Goal: Browse casually

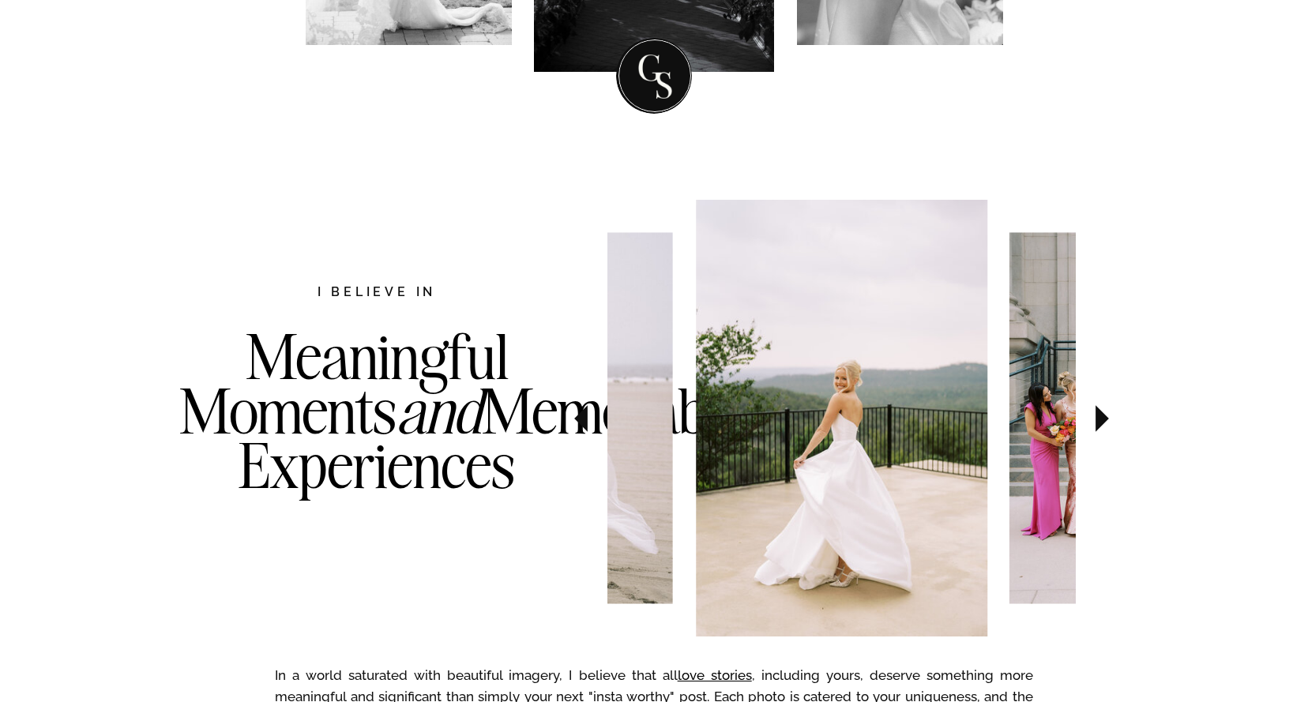
scroll to position [653, 0]
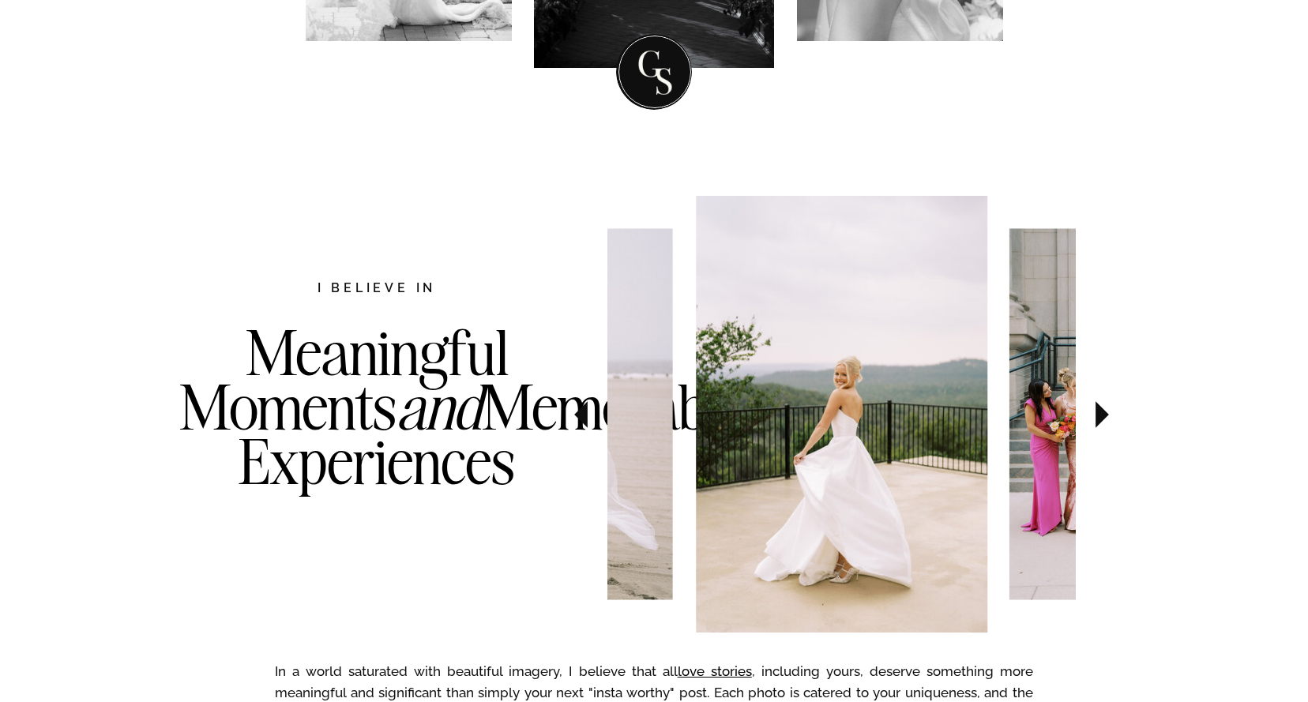
click at [1100, 415] on icon at bounding box center [1102, 414] width 13 height 27
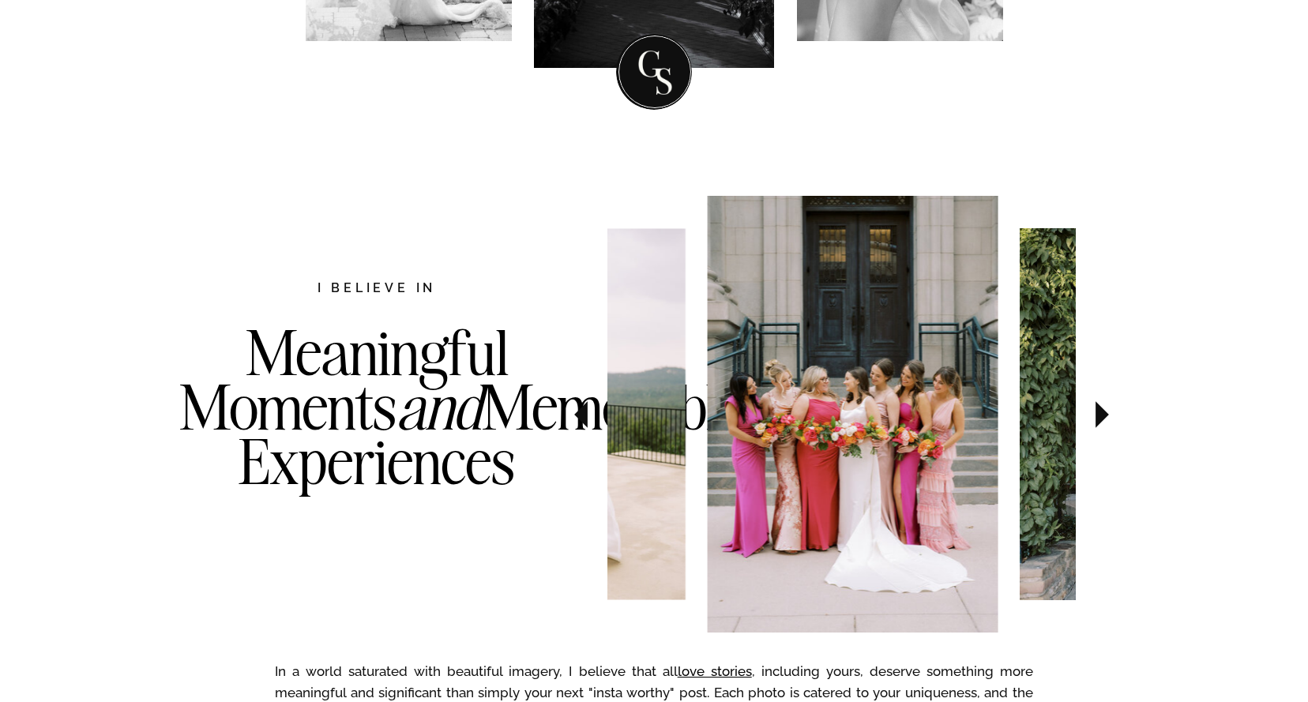
click at [1100, 415] on icon at bounding box center [1102, 414] width 13 height 27
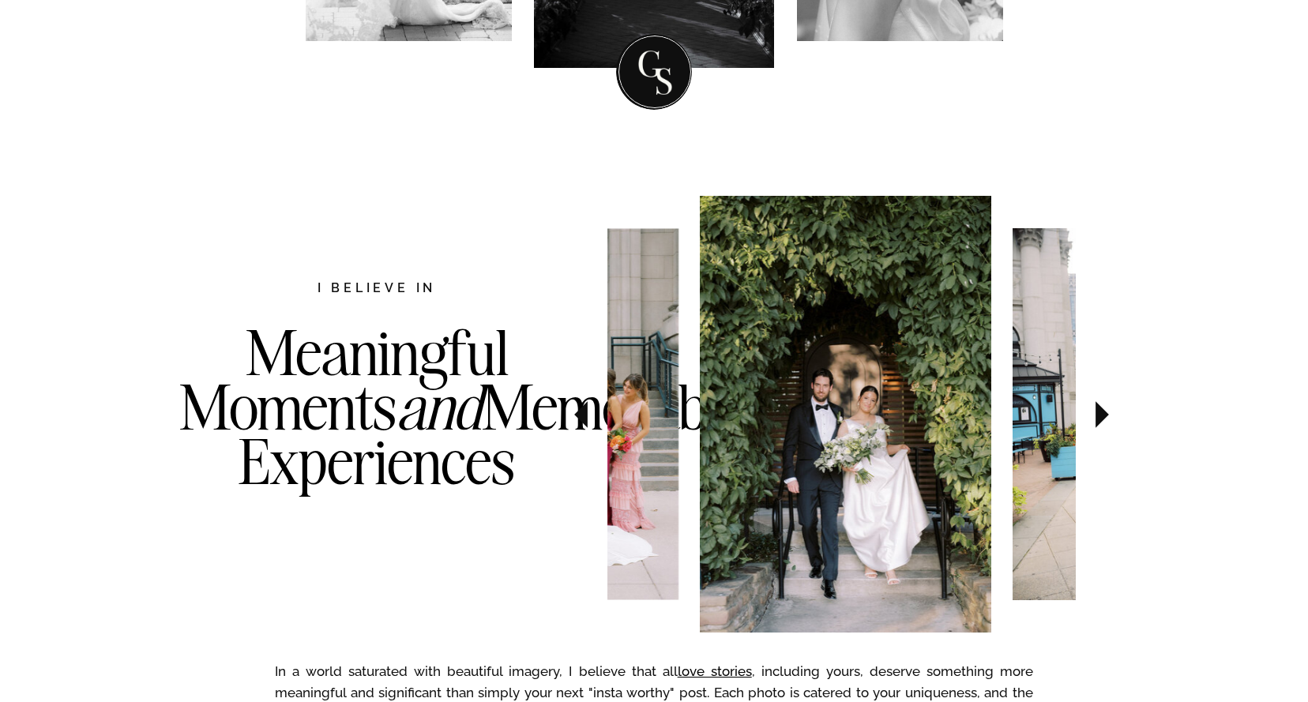
click at [1100, 415] on icon at bounding box center [1102, 414] width 13 height 27
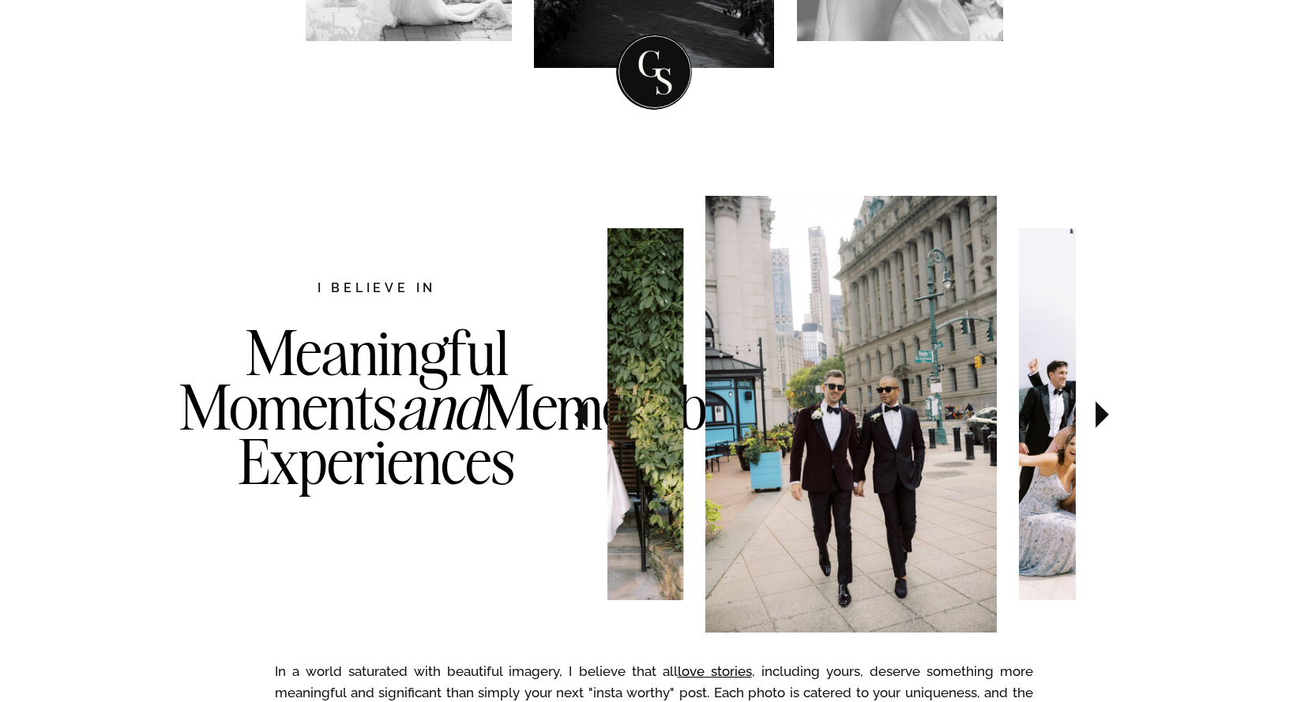
click at [1100, 415] on icon at bounding box center [1102, 414] width 13 height 27
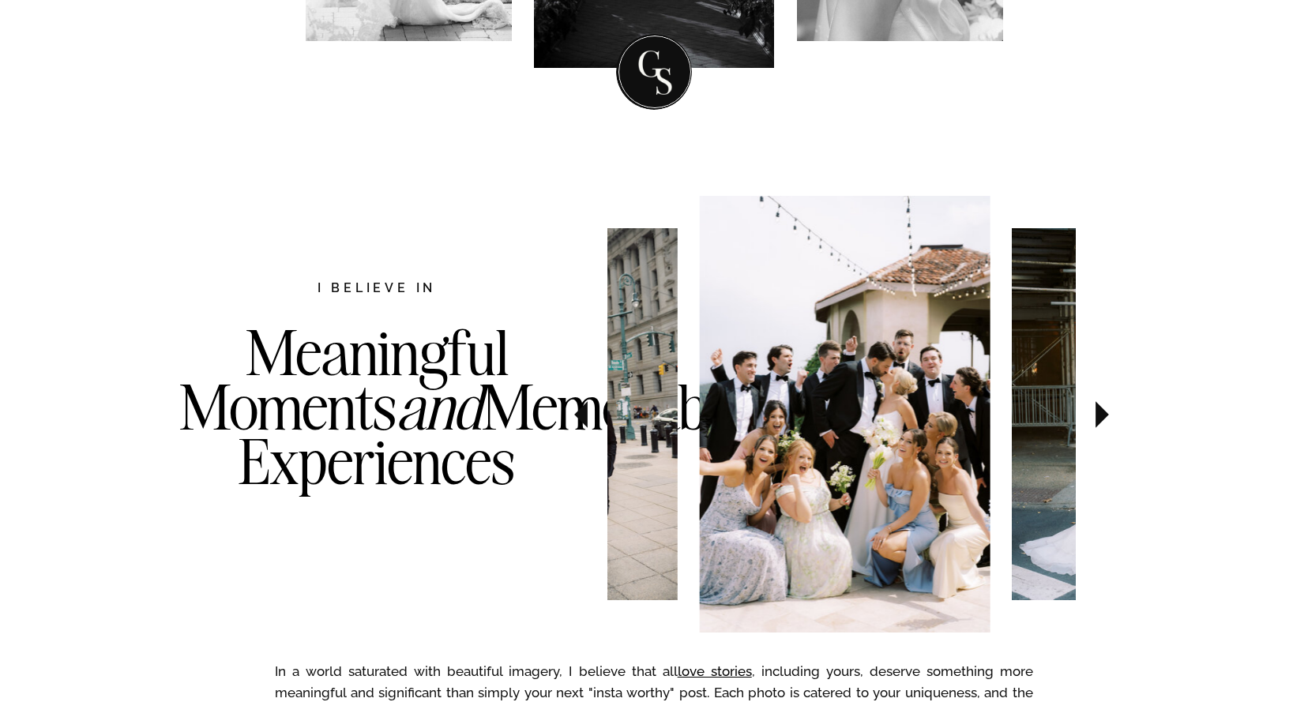
click at [1100, 415] on icon at bounding box center [1102, 414] width 13 height 27
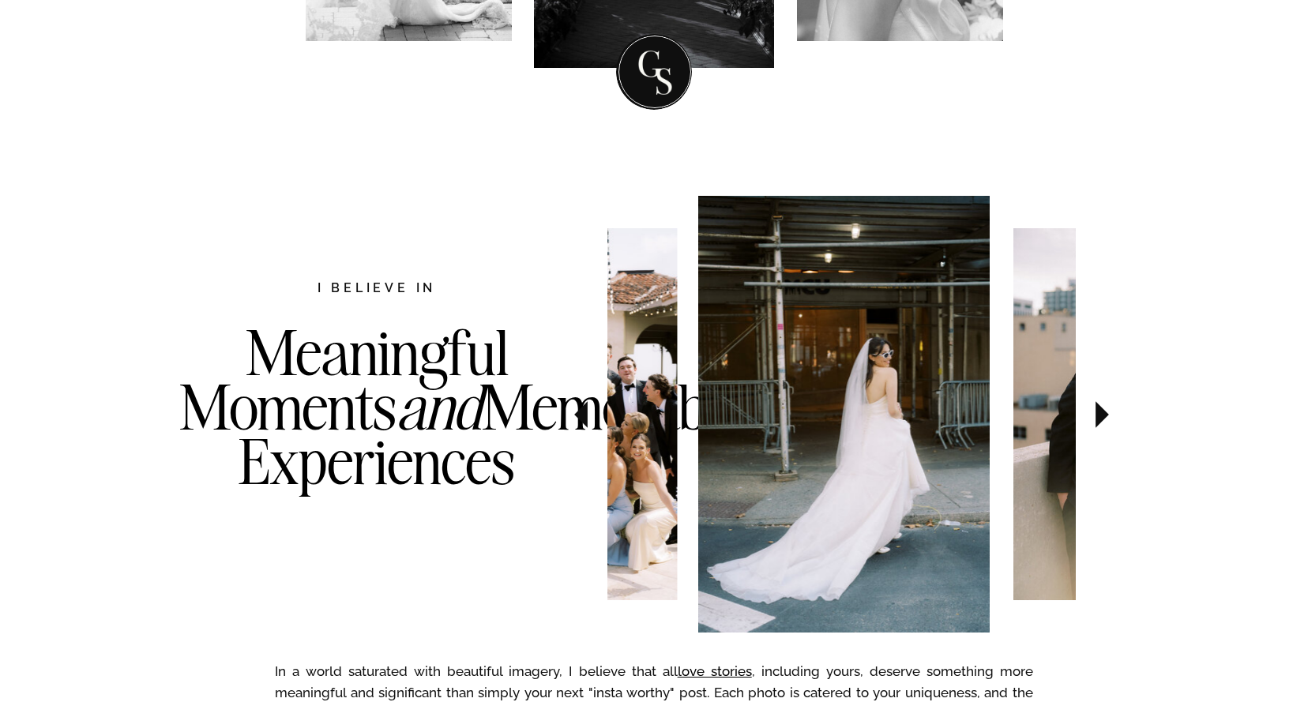
click at [1100, 415] on icon at bounding box center [1102, 414] width 13 height 27
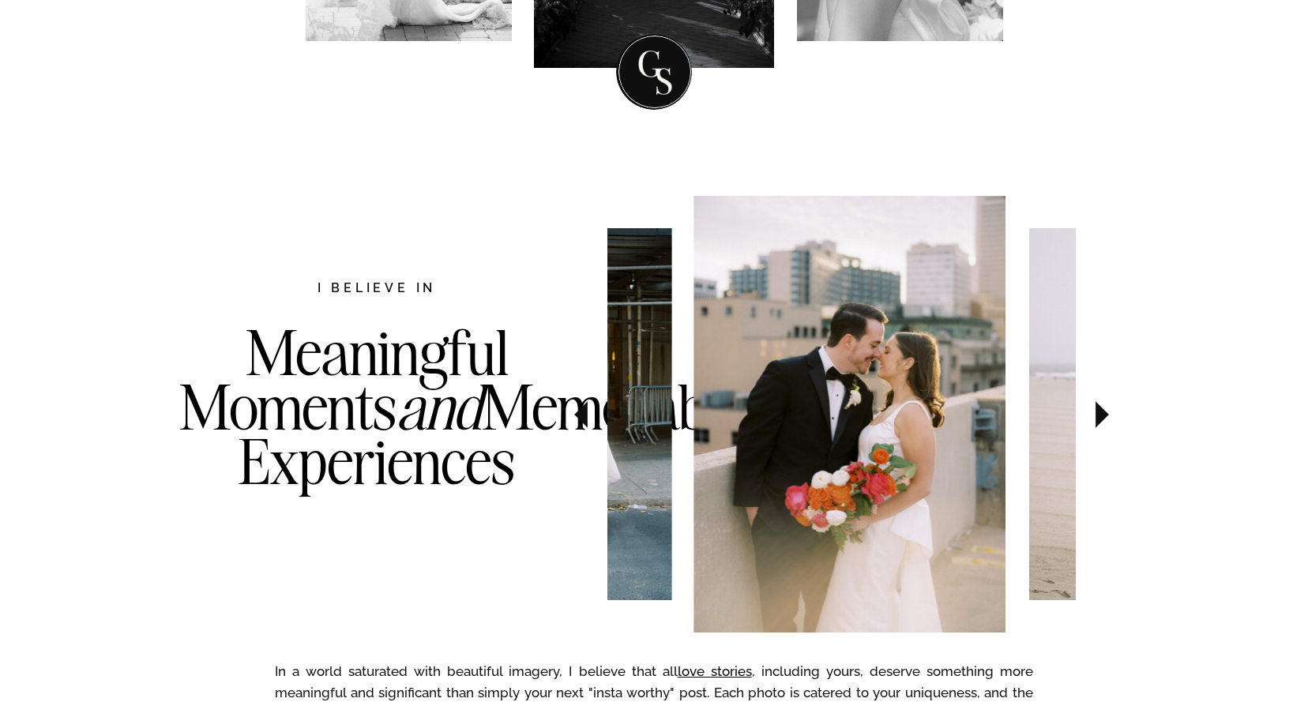
click at [1100, 415] on icon at bounding box center [1102, 414] width 13 height 27
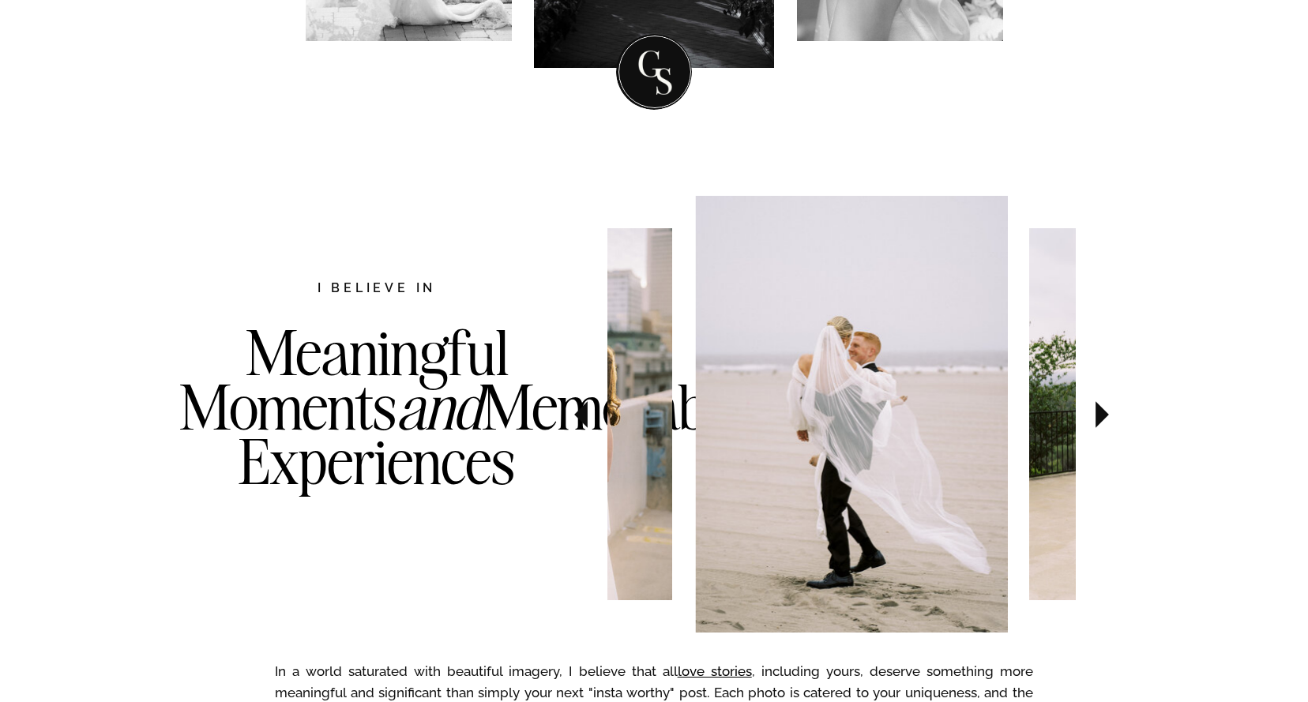
click at [1100, 415] on icon at bounding box center [1102, 414] width 13 height 27
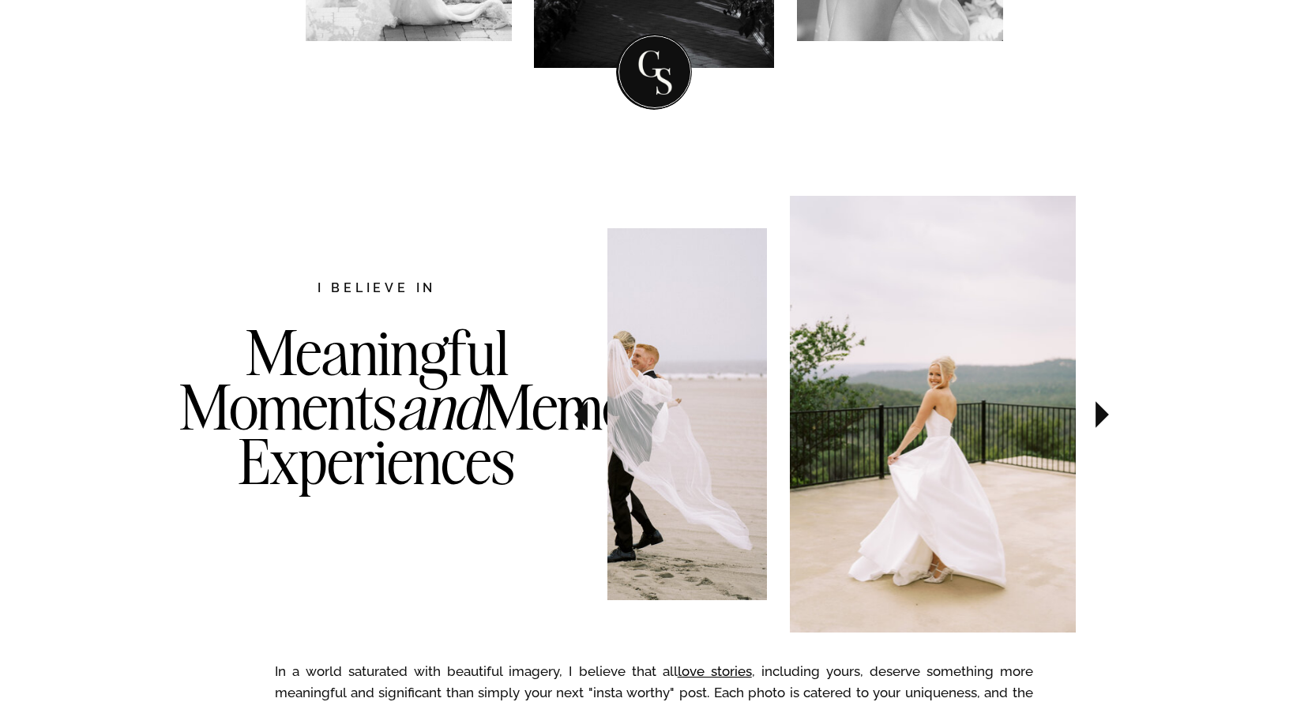
click at [1100, 415] on icon at bounding box center [1102, 414] width 13 height 27
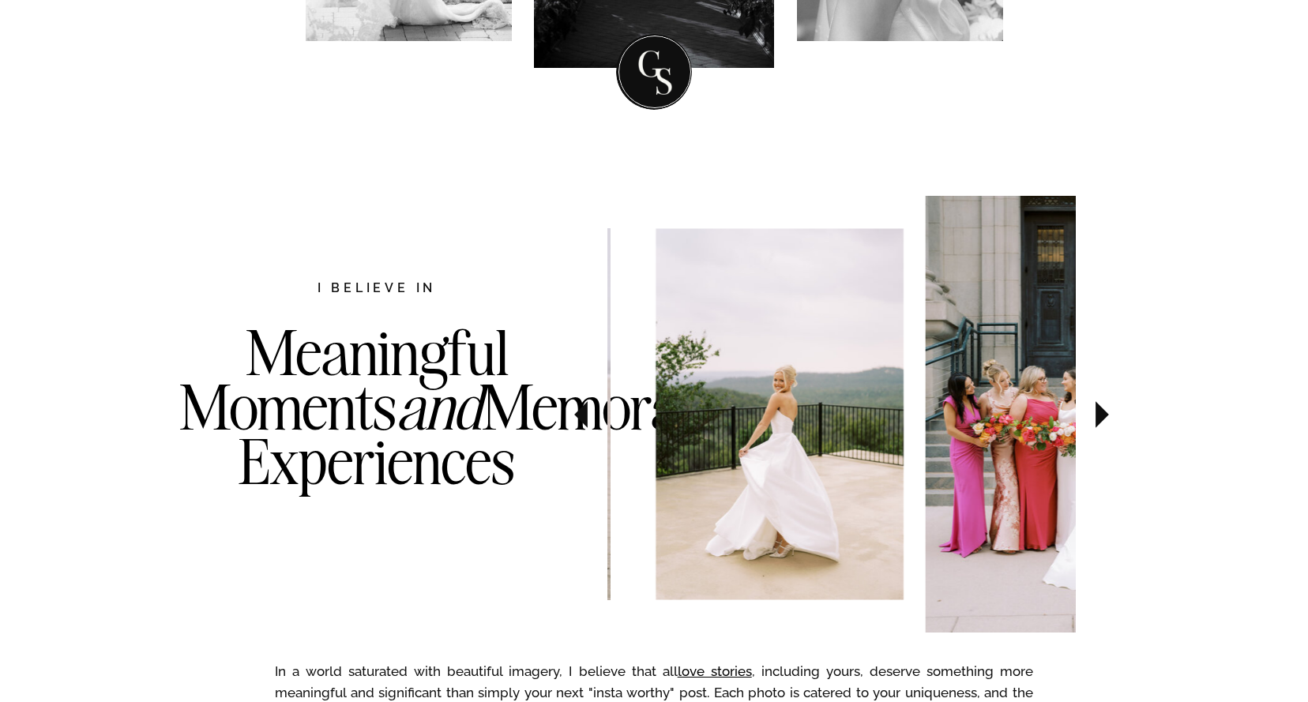
click at [1100, 415] on icon at bounding box center [1102, 414] width 13 height 27
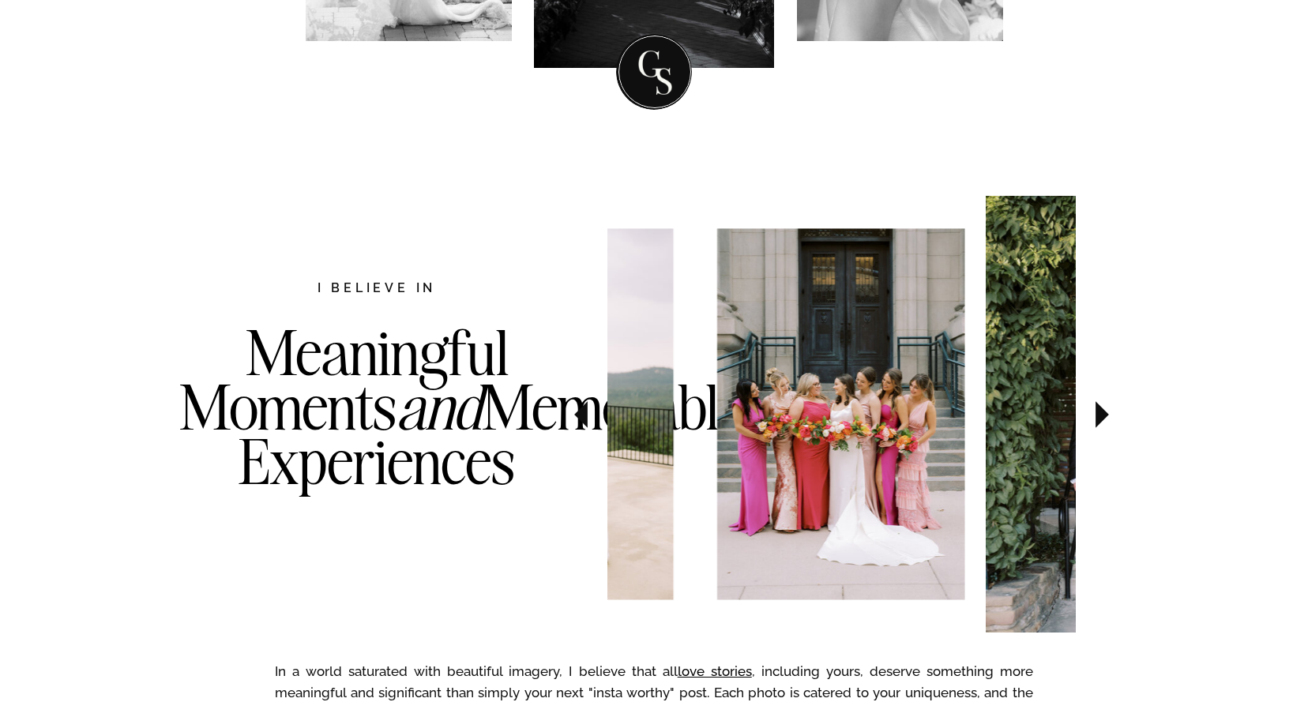
click at [1100, 415] on icon at bounding box center [1102, 414] width 13 height 27
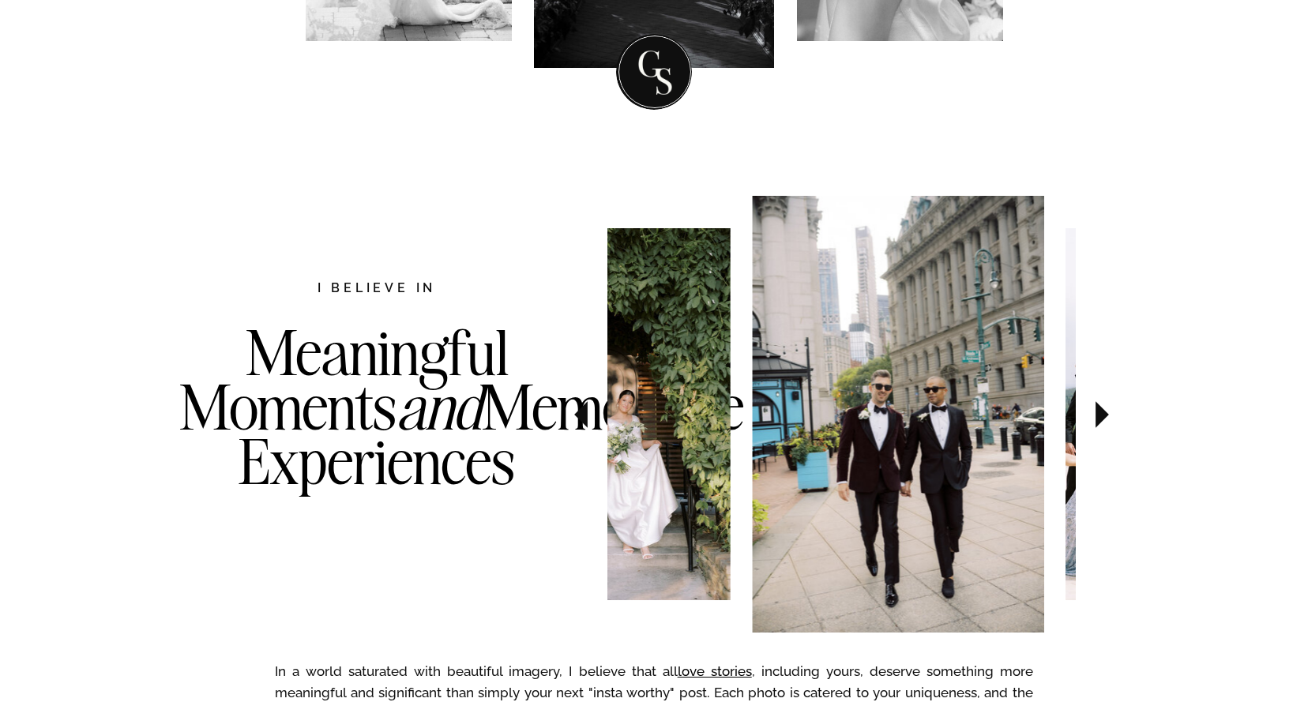
click at [1100, 415] on icon at bounding box center [1102, 414] width 13 height 27
